Goal: Check status

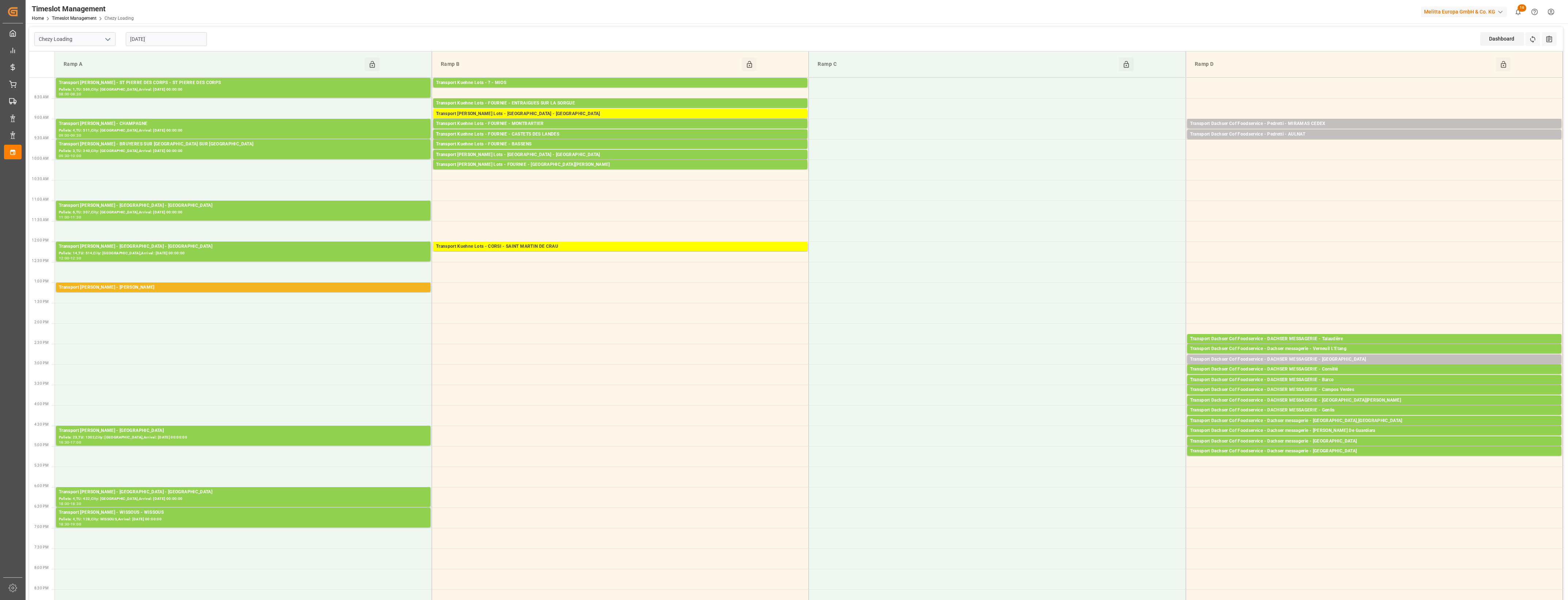
click at [110, 40] on icon "open menu" at bounding box center [108, 40] width 9 height 9
click at [82, 70] on div "Chezy Unloading" at bounding box center [75, 72] width 81 height 16
type input "Chezy Unloading"
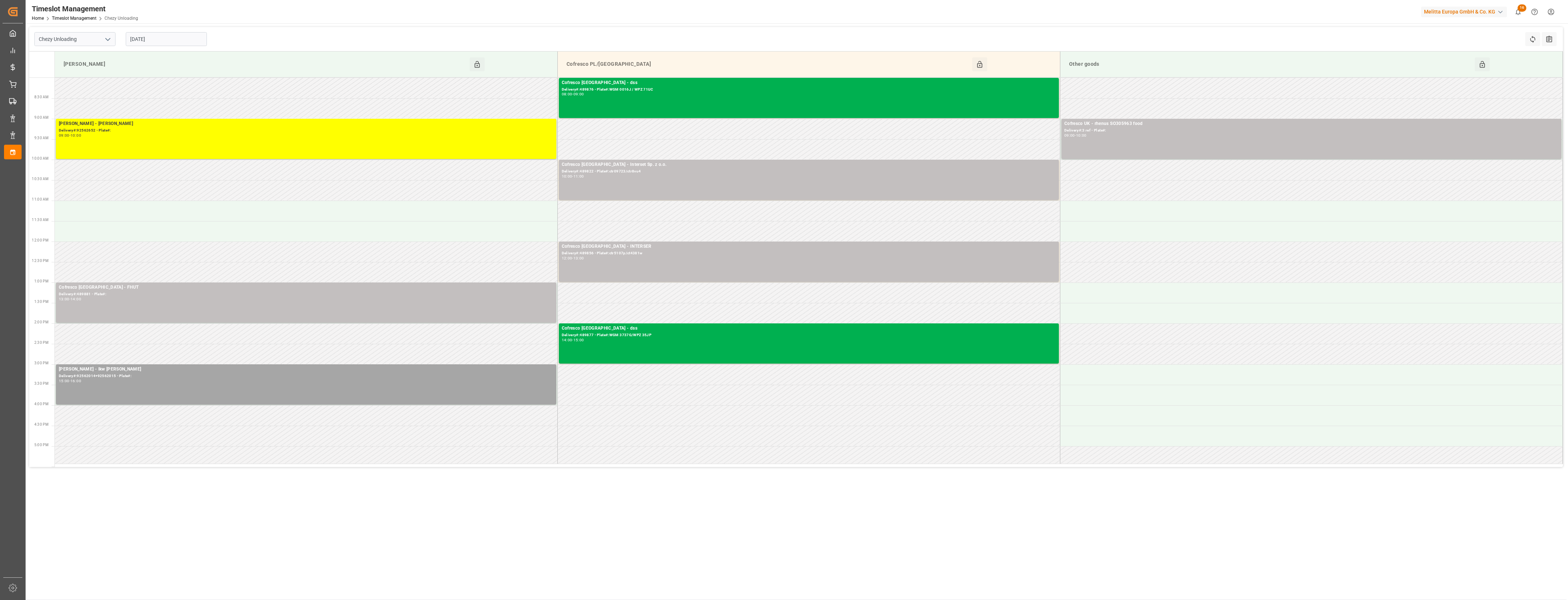
click at [178, 41] on input "[DATE]" at bounding box center [166, 39] width 81 height 14
click at [182, 83] on div "2" at bounding box center [178, 84] width 9 height 9
type input "[DATE]"
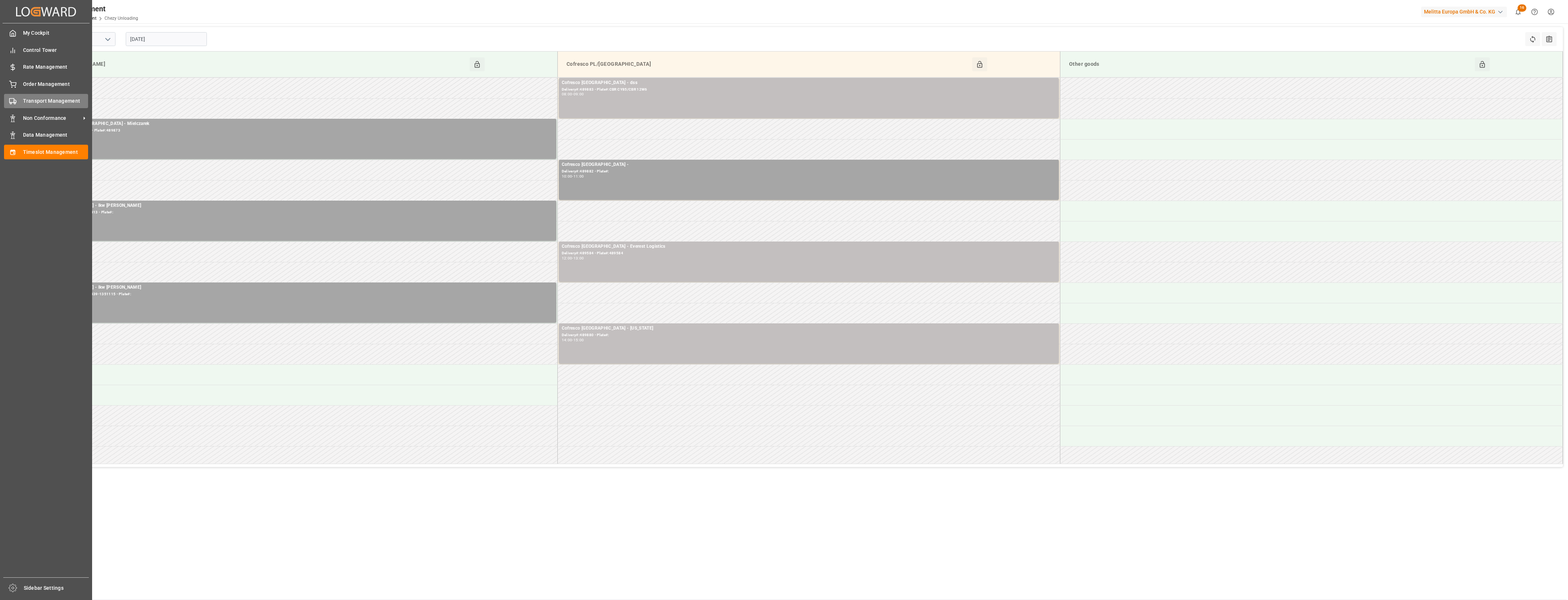
click at [18, 99] on div "Transport Management Transport Management" at bounding box center [46, 101] width 84 height 14
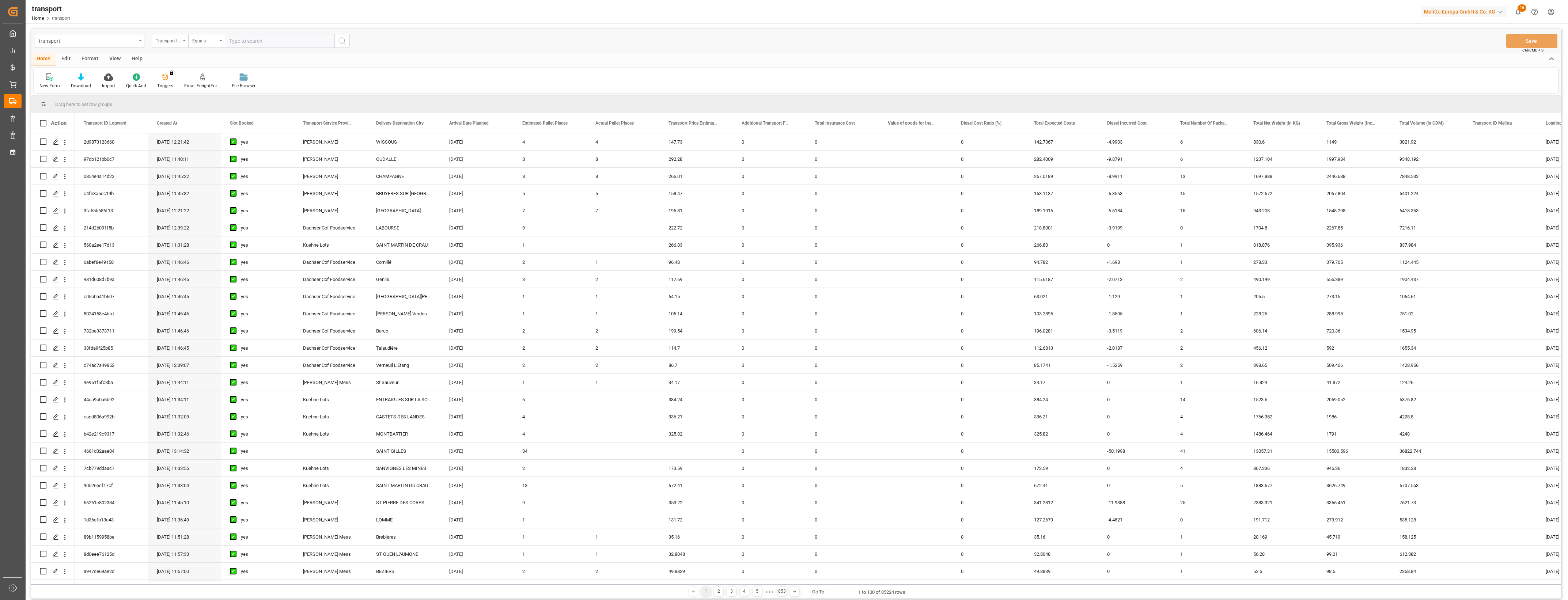
click at [184, 38] on div "Transport ID Logward" at bounding box center [170, 41] width 36 height 14
click at [542, 67] on div "New Form Download Import Quick Add Triggers You do not have permission for Trig…" at bounding box center [796, 80] width 1525 height 25
drag, startPoint x: 333, startPoint y: 585, endPoint x: 353, endPoint y: 586, distance: 20.0
click at [353, 586] on div "1 2 3 4 5 ● ● ● 853 Go To: 1 to 100 of 85224 rows" at bounding box center [796, 591] width 1530 height 14
drag, startPoint x: 352, startPoint y: 585, endPoint x: 378, endPoint y: 587, distance: 26.1
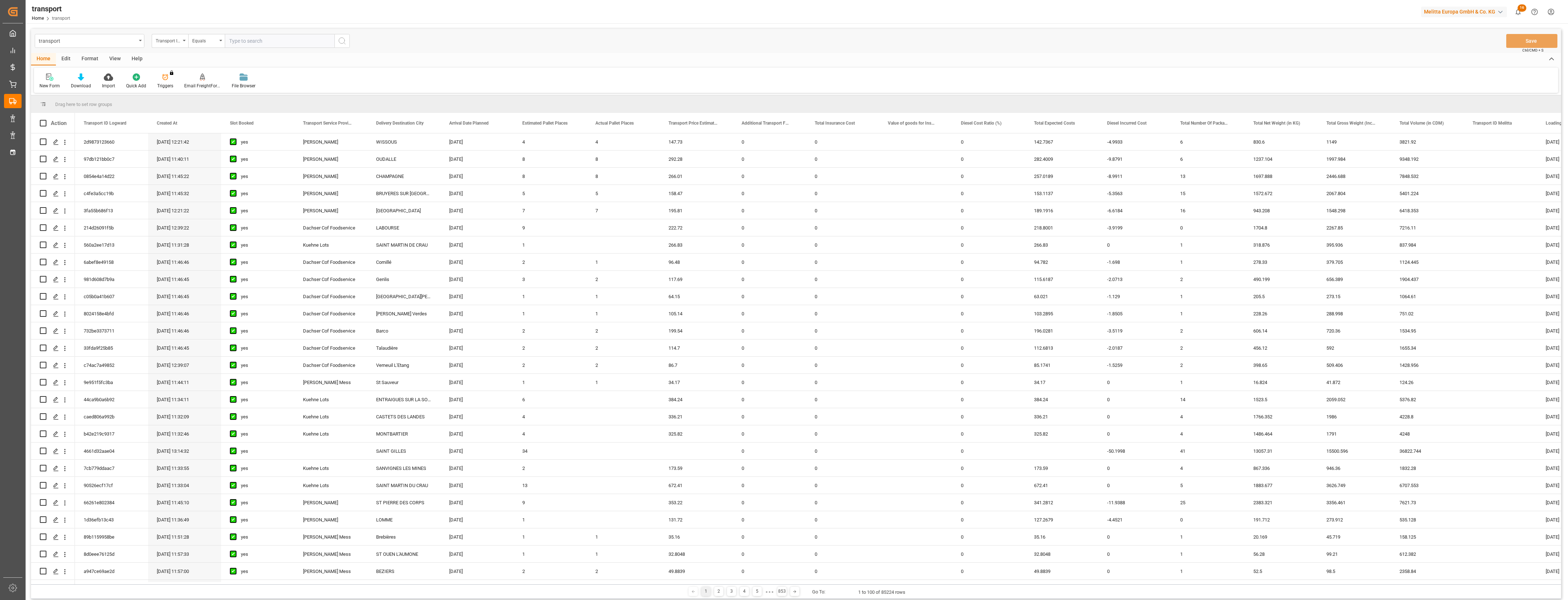
click at [378, 587] on div "1 2 3 4 5 ● ● ● 853 Go To: 1 to 100 of 85224 rows" at bounding box center [796, 591] width 1530 height 14
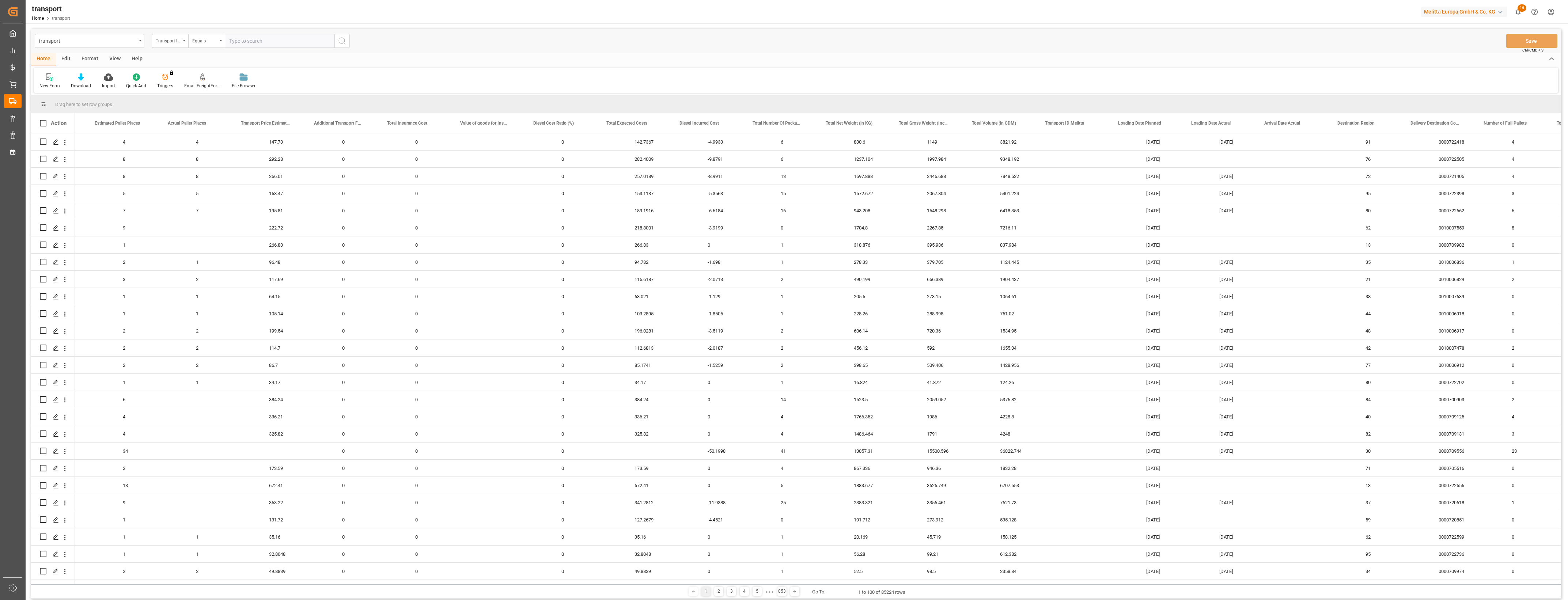
scroll to position [0, 529]
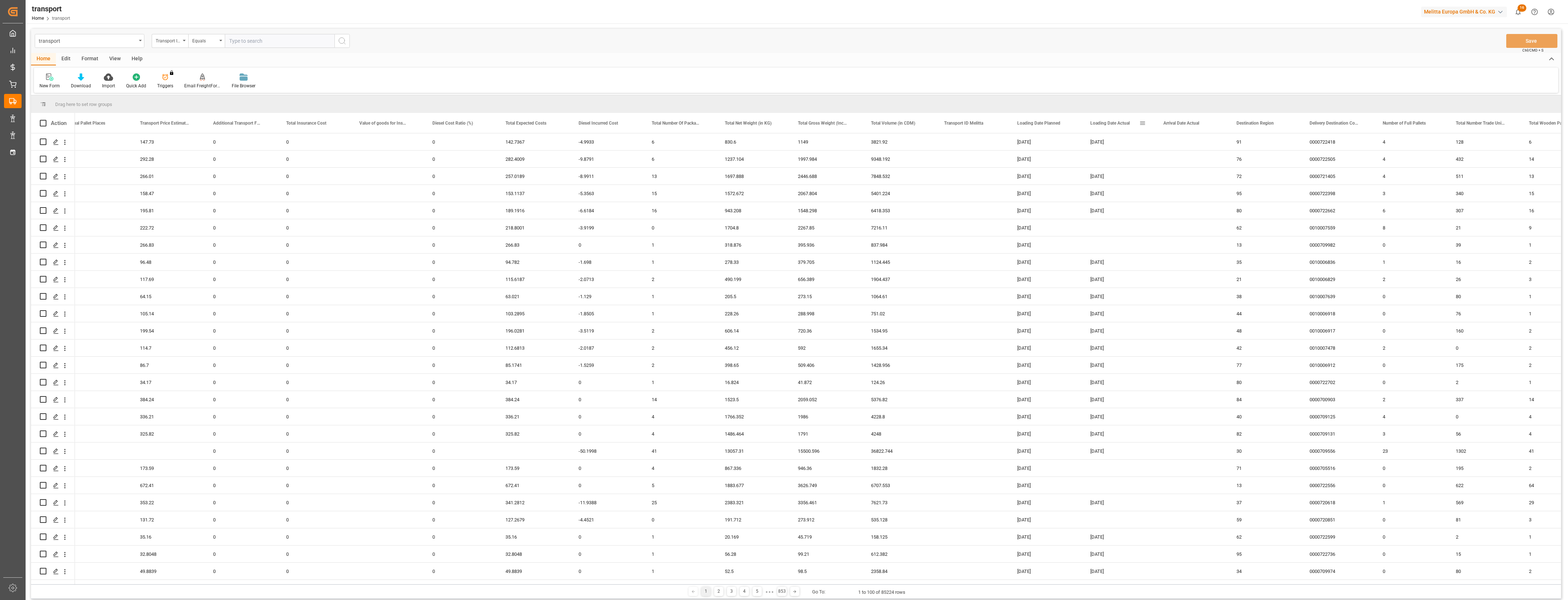
click at [1143, 125] on span at bounding box center [1143, 123] width 6 height 6
click at [1187, 123] on span "filter" at bounding box center [1185, 124] width 6 height 6
click at [1209, 163] on input "date" at bounding box center [1177, 162] width 72 height 14
type input "[DATE]"
click at [1186, 184] on button "Apply" at bounding box center [1185, 186] width 13 height 8
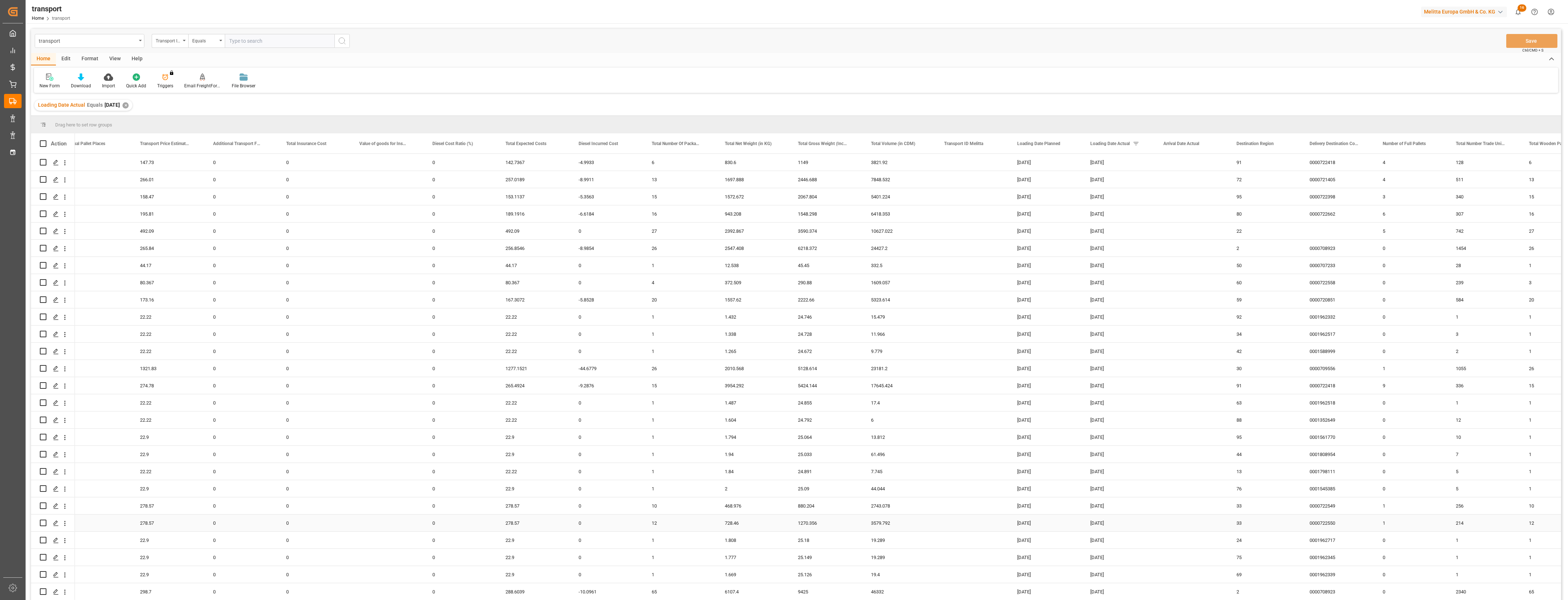
scroll to position [46, 0]
click at [1564, 537] on main "transport Transport ID Logward Equals Save Ctrl/CMD + S Home Edit Format View H…" at bounding box center [796, 324] width 1541 height 591
click at [1566, 536] on main "transport Transport ID Logward Equals Save Ctrl/CMD + S Home Edit Format View H…" at bounding box center [796, 324] width 1541 height 591
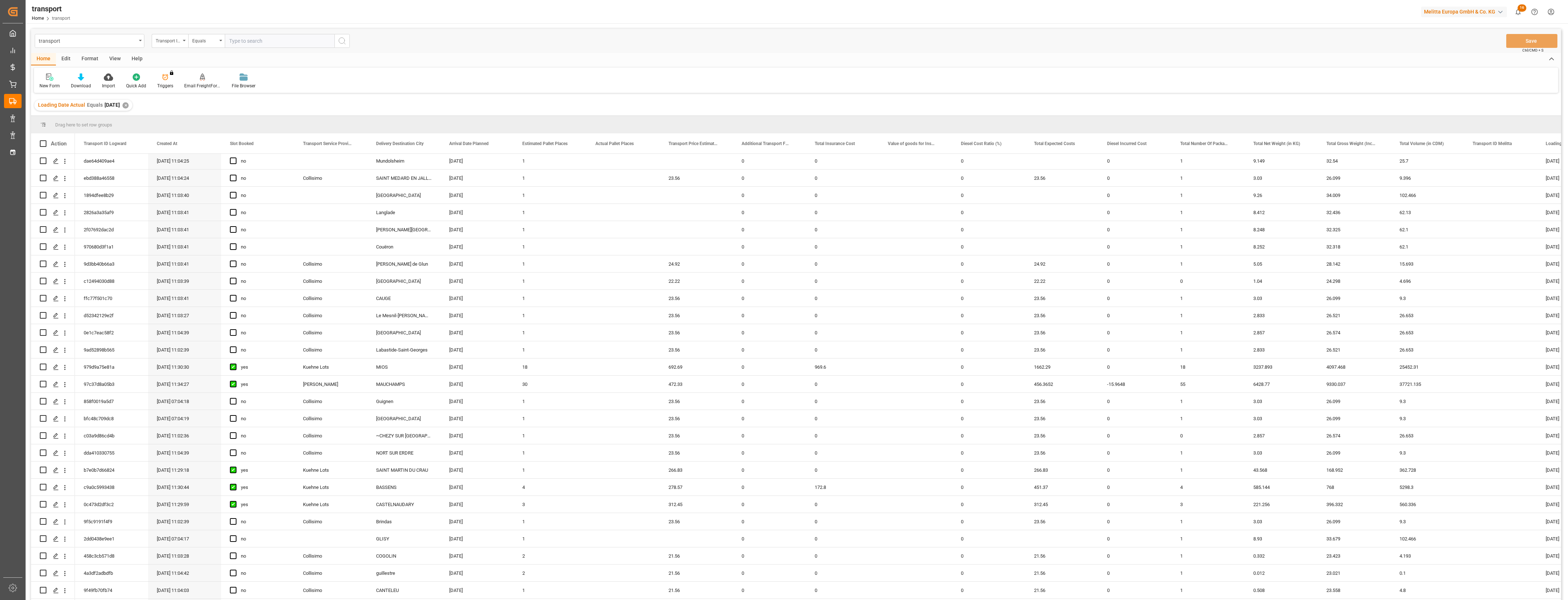
scroll to position [1270, 0]
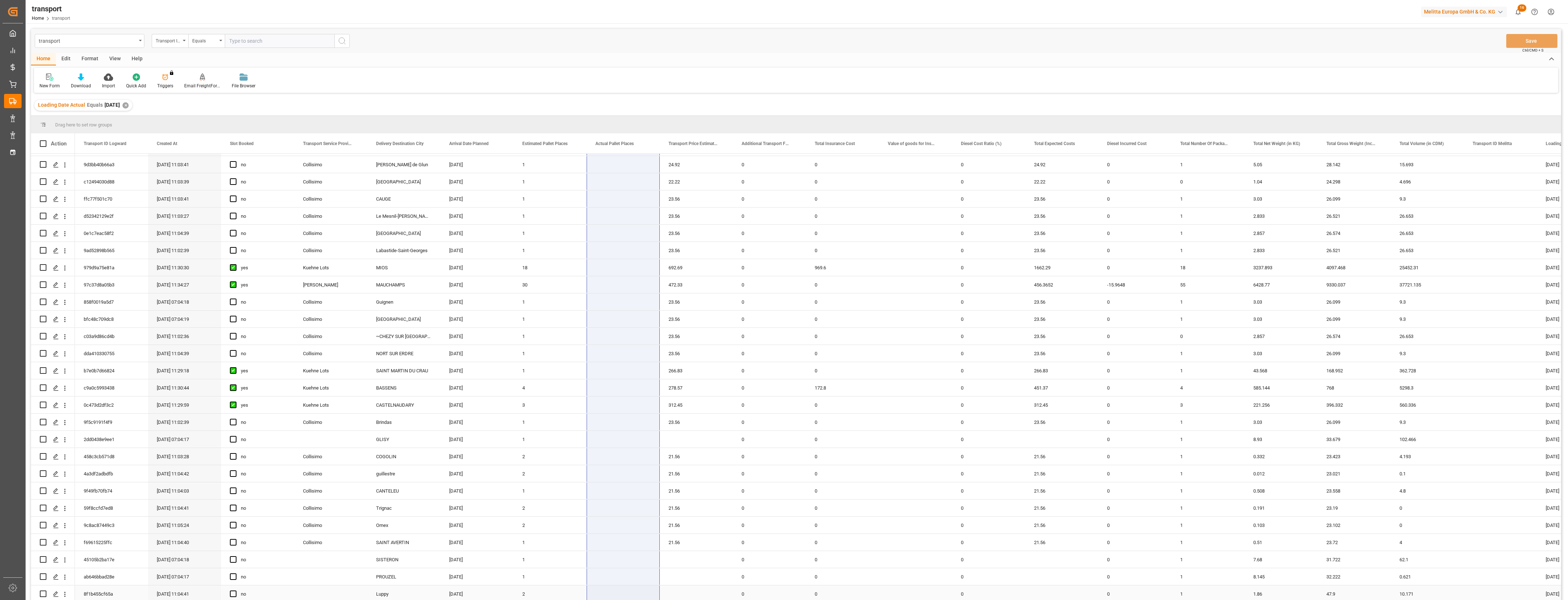
drag, startPoint x: 609, startPoint y: 159, endPoint x: 610, endPoint y: 591, distance: 432.0
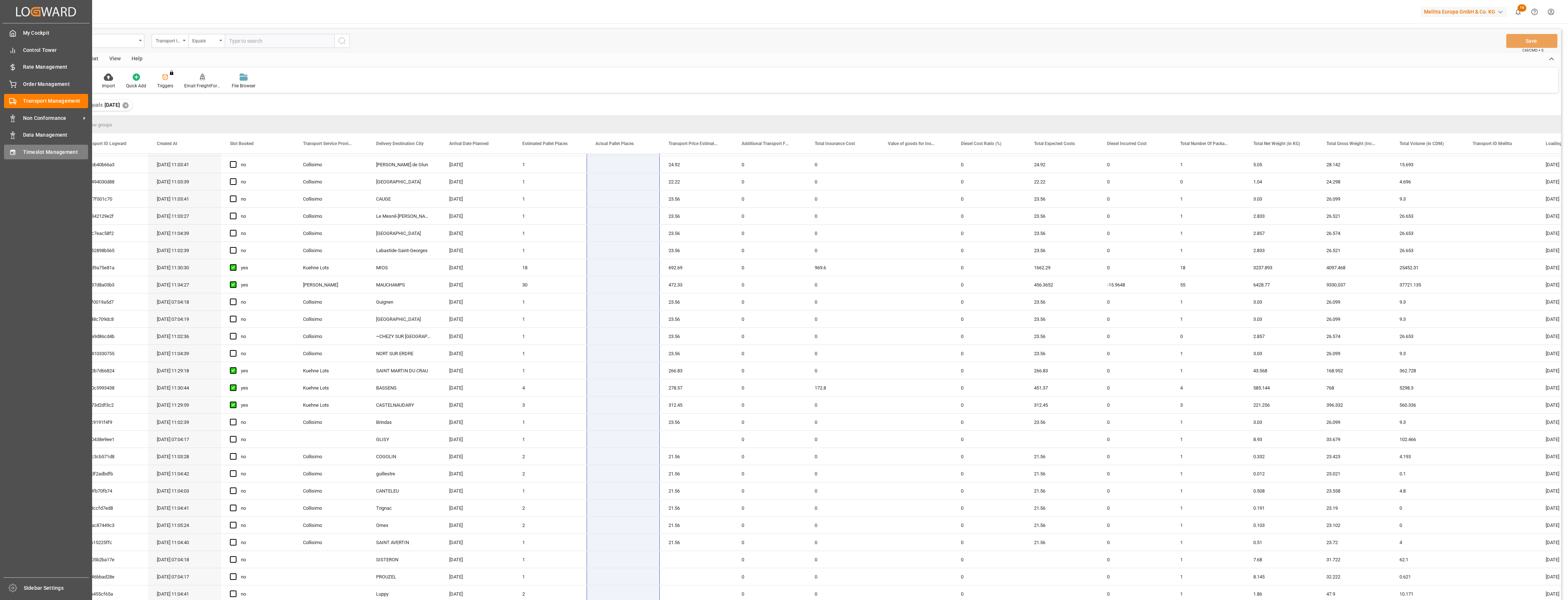
click at [35, 159] on div "Timeslot Management Timeslot Management" at bounding box center [46, 152] width 84 height 14
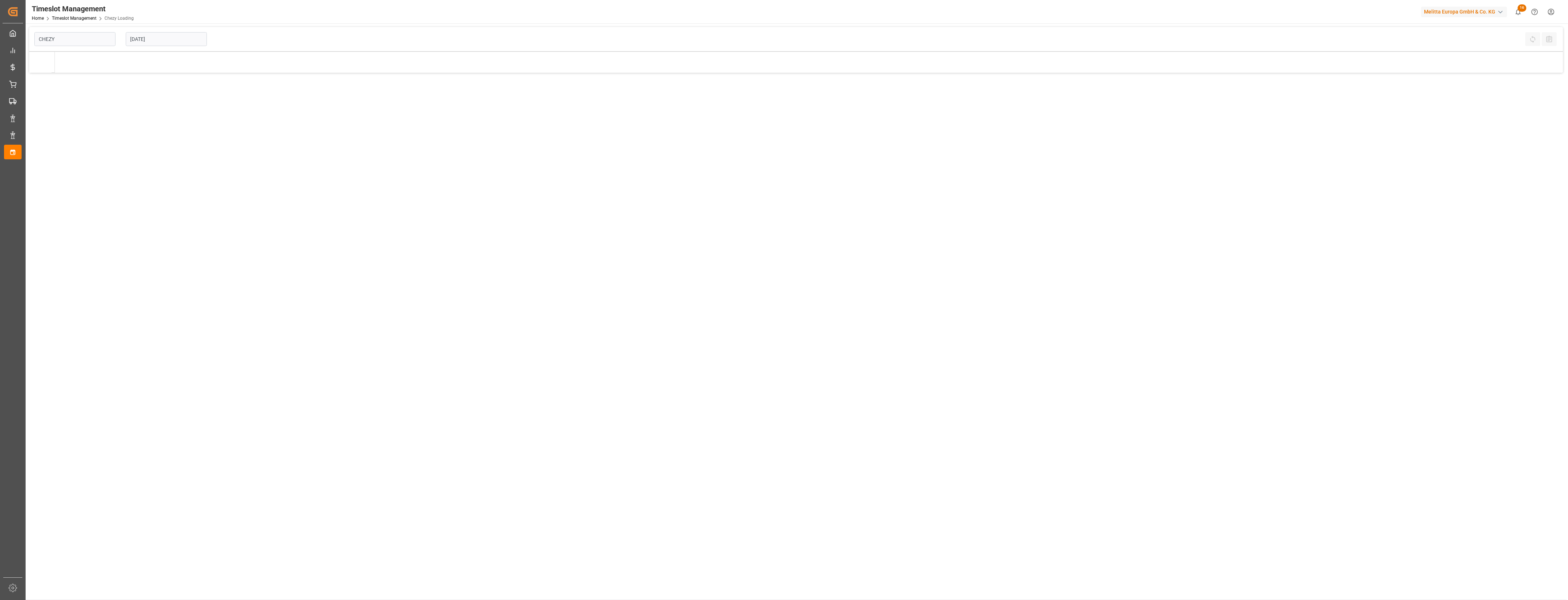
type input "Chezy Loading"
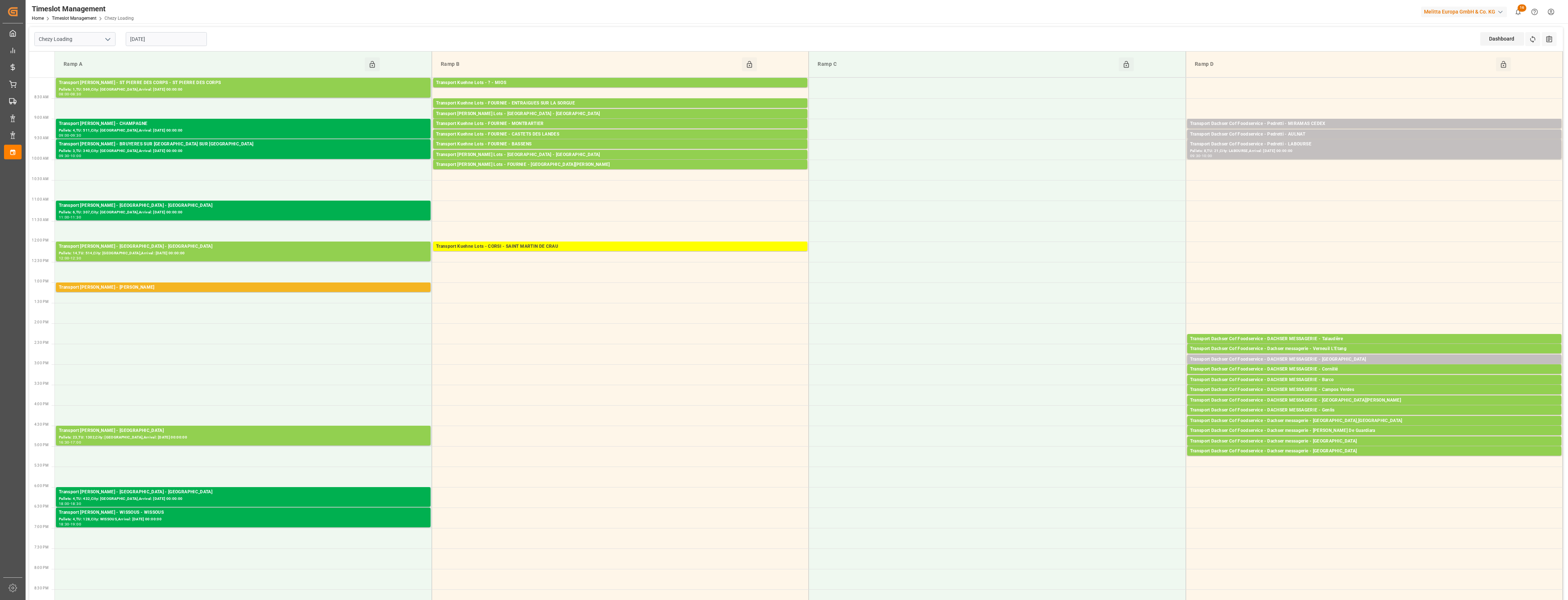
click at [178, 41] on input "[DATE]" at bounding box center [166, 39] width 81 height 14
click at [177, 87] on div "2" at bounding box center [178, 84] width 9 height 9
type input "[DATE]"
